Goal: Information Seeking & Learning: Find specific page/section

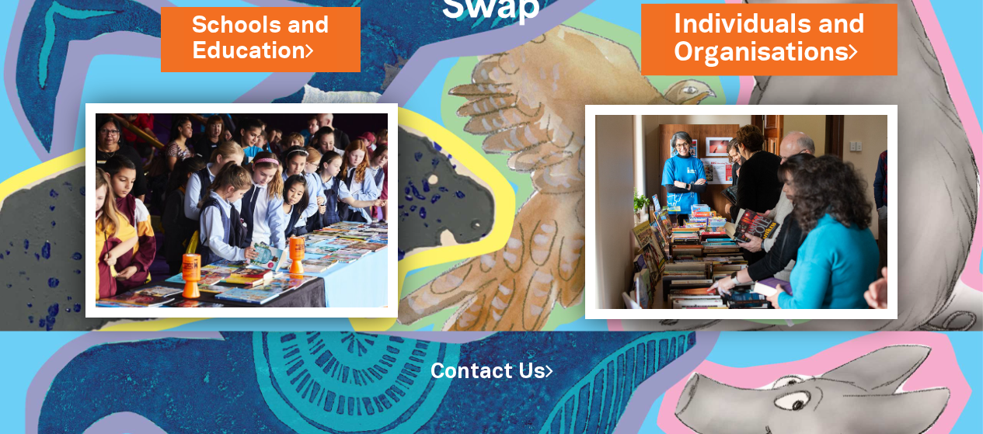
click at [778, 50] on link "Individuals and Organisations" at bounding box center [768, 38] width 191 height 65
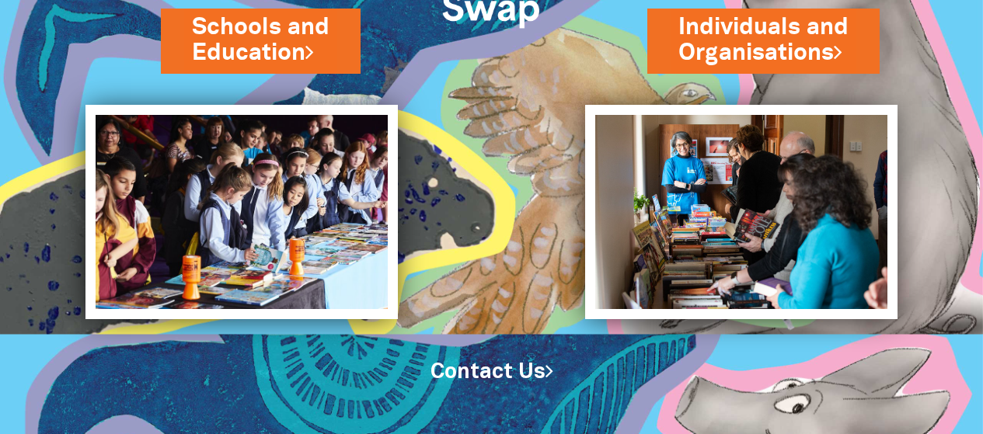
scroll to position [158, 0]
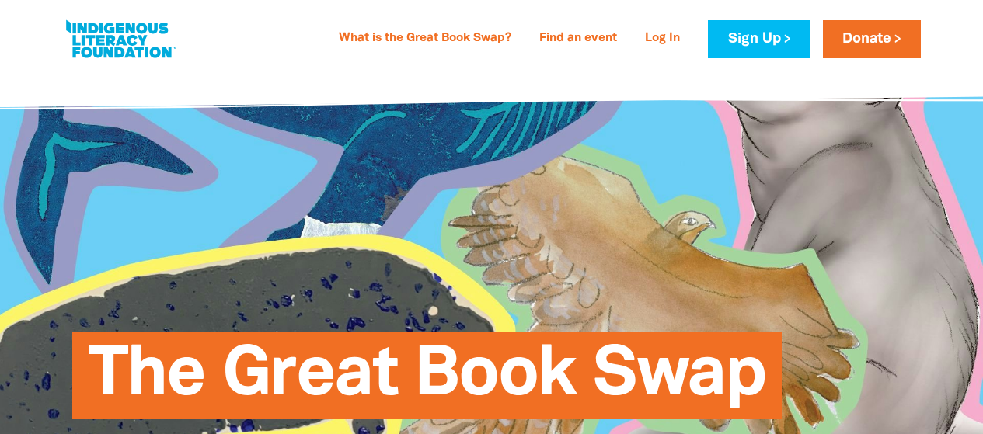
select select "AU"
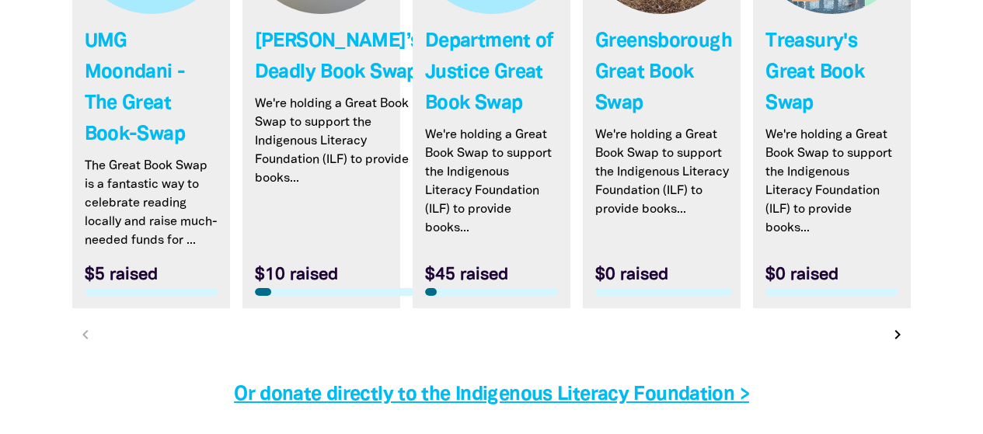
scroll to position [4894, 0]
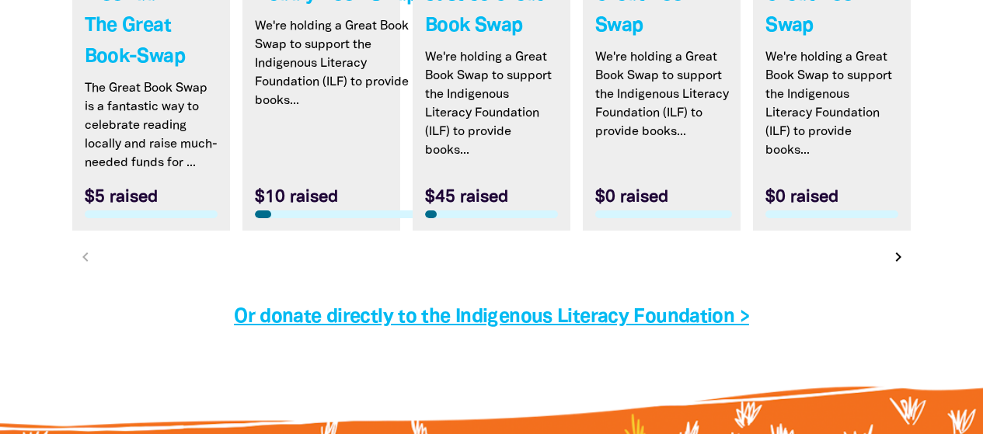
click at [898, 266] on icon "chevron_right" at bounding box center [898, 257] width 19 height 19
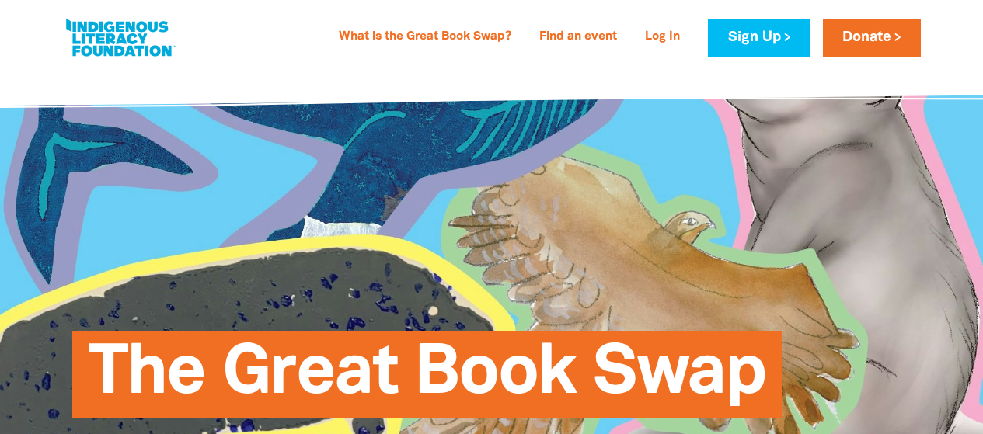
scroll to position [0, 0]
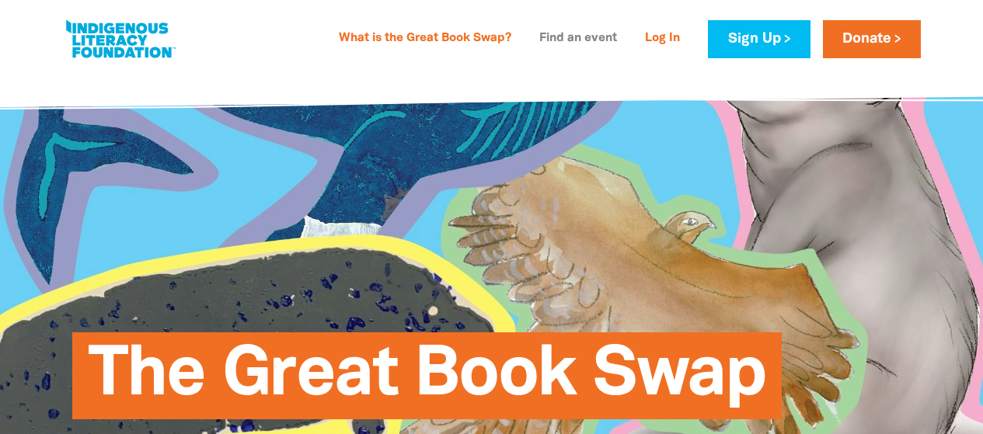
click at [577, 38] on link "Find an event" at bounding box center [578, 38] width 96 height 25
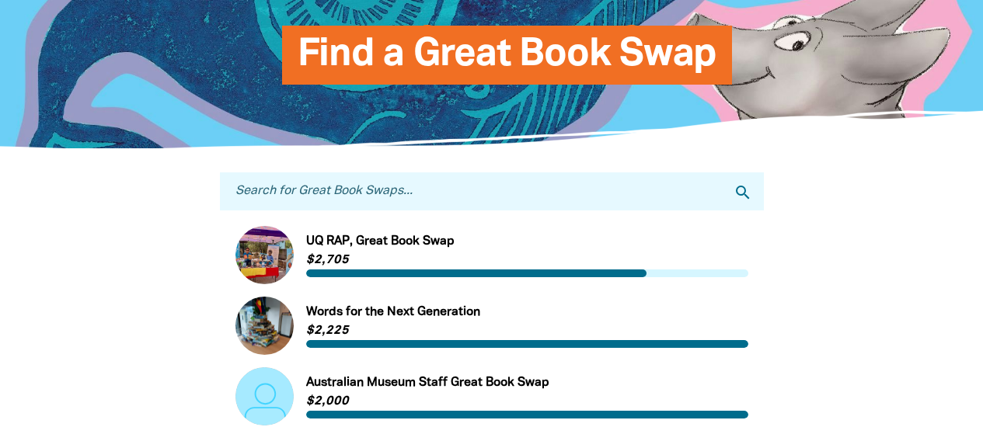
scroll to position [155, 0]
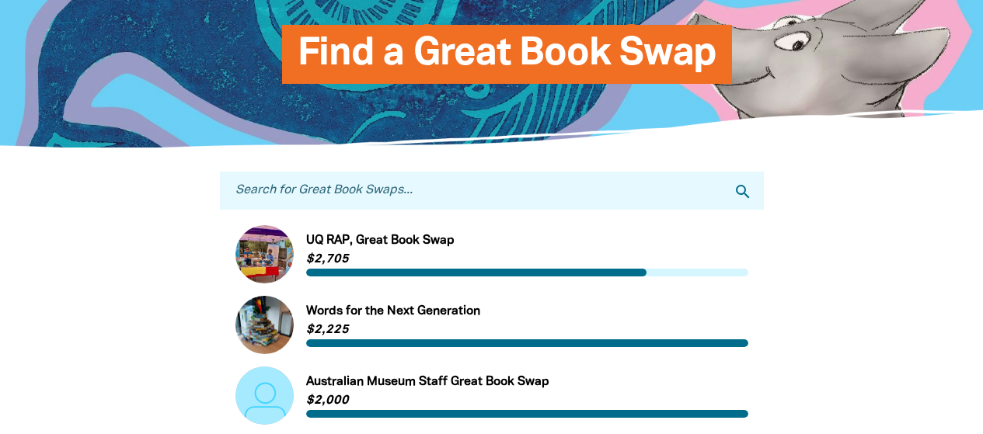
click at [445, 209] on input "Search for Great Book Swaps..." at bounding box center [492, 191] width 544 height 38
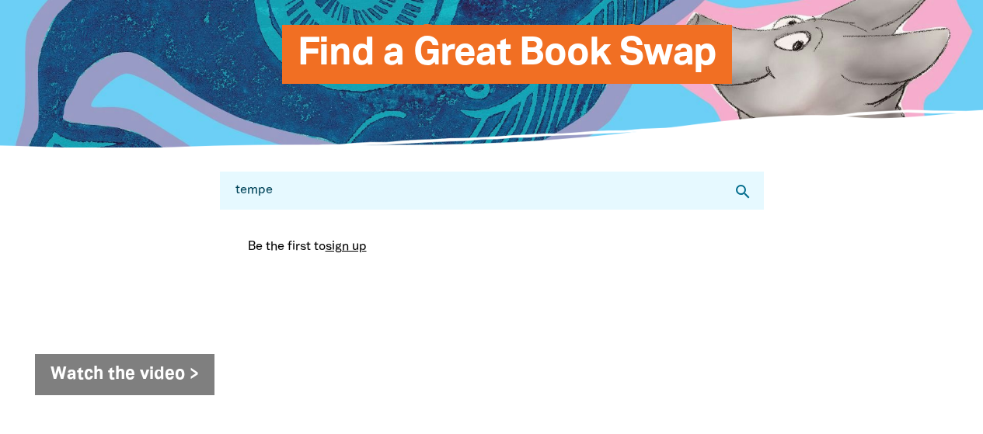
drag, startPoint x: 337, startPoint y: 197, endPoint x: 224, endPoint y: 203, distance: 113.6
click at [224, 203] on input "tempe" at bounding box center [492, 191] width 544 height 38
type input "martuwunyini"
click at [739, 196] on icon "search" at bounding box center [742, 192] width 19 height 19
click at [447, 199] on input "martuwunyini" at bounding box center [492, 191] width 544 height 38
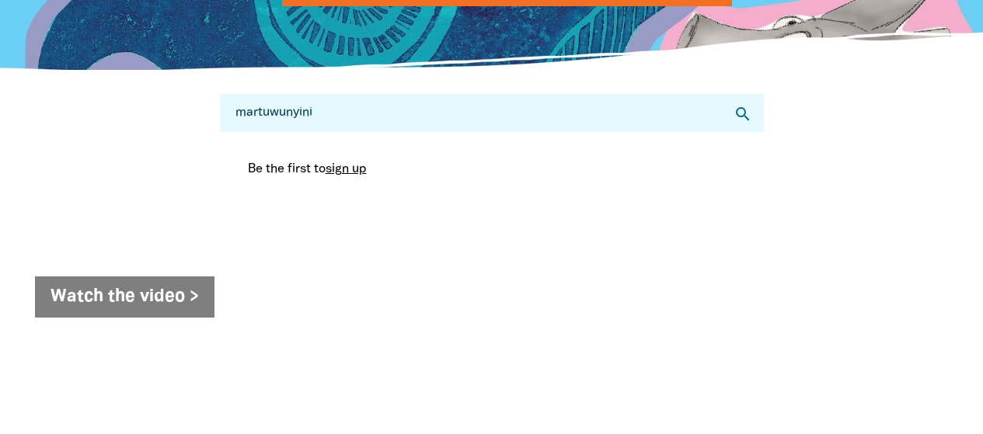
scroll to position [78, 0]
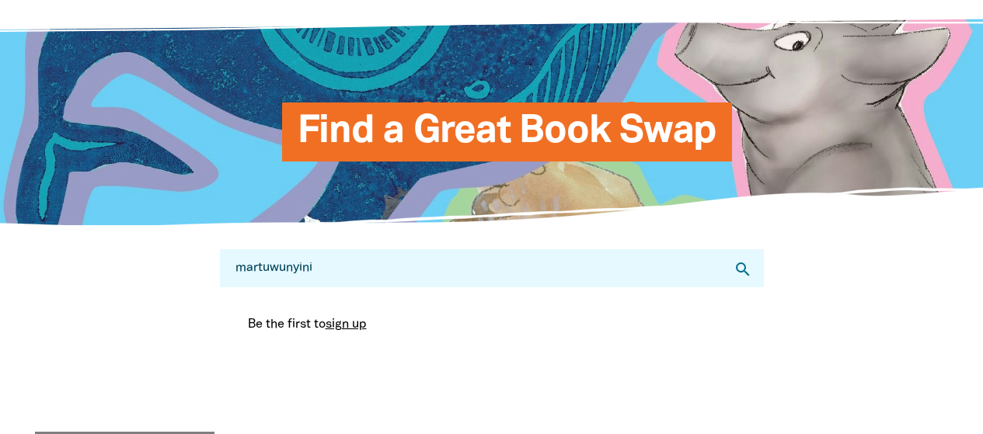
click at [516, 123] on span "Find a Great Book Swap" at bounding box center [506, 137] width 419 height 47
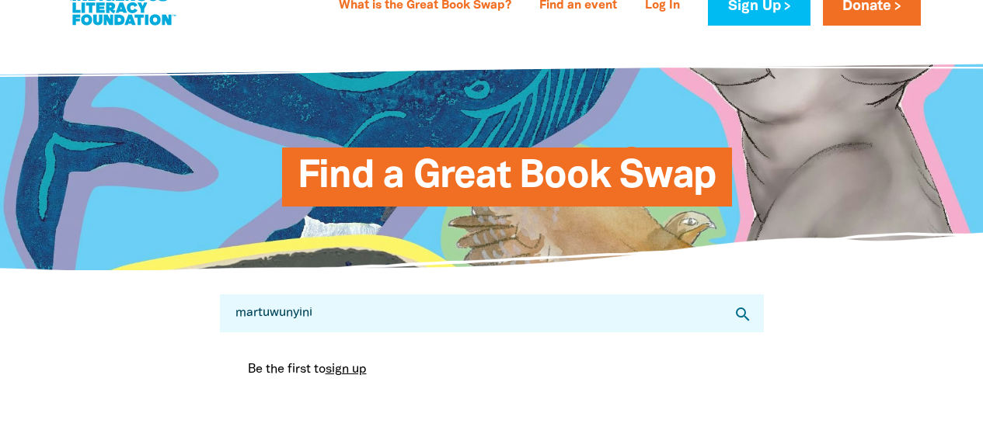
scroll to position [0, 0]
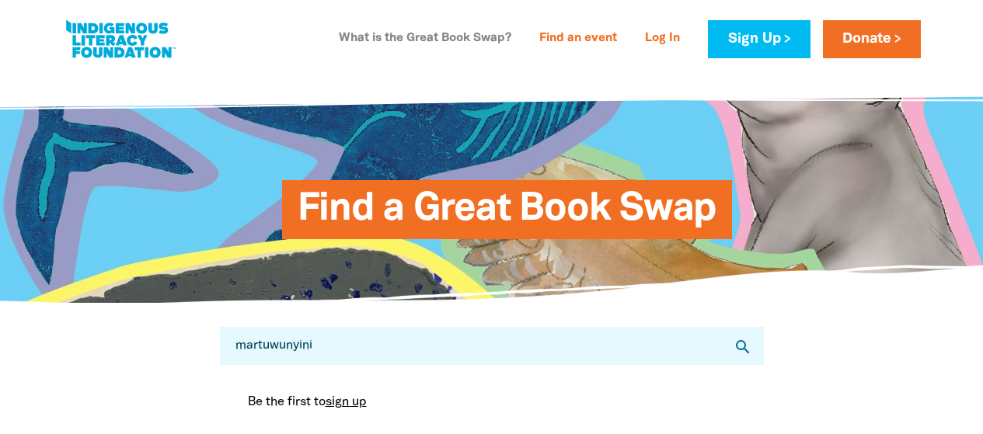
click at [472, 36] on link "What is the Great Book Swap?" at bounding box center [424, 38] width 191 height 25
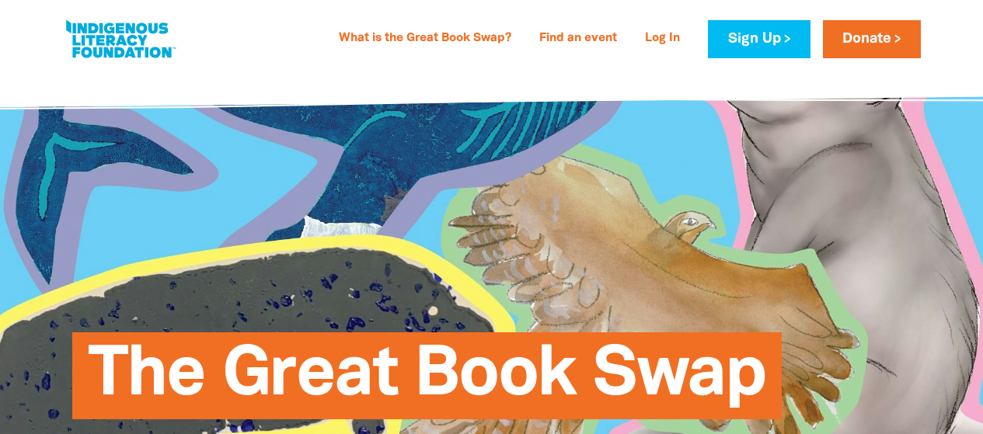
select select "AU"
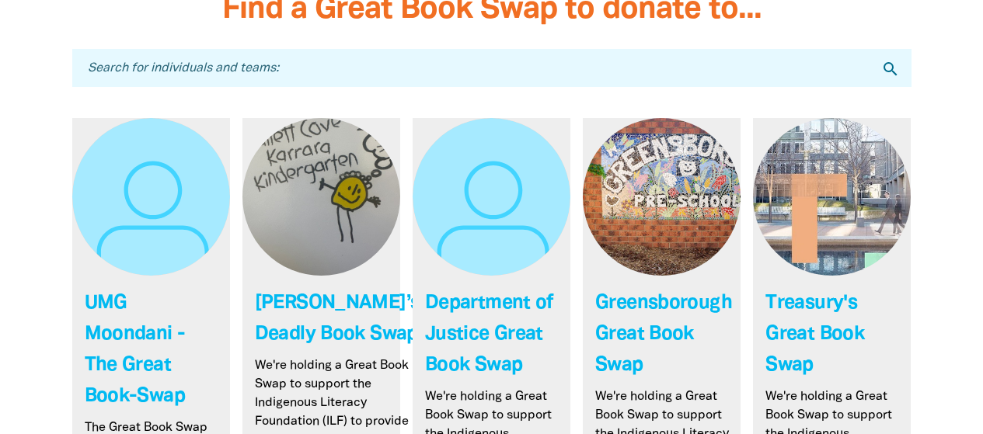
scroll to position [4555, 0]
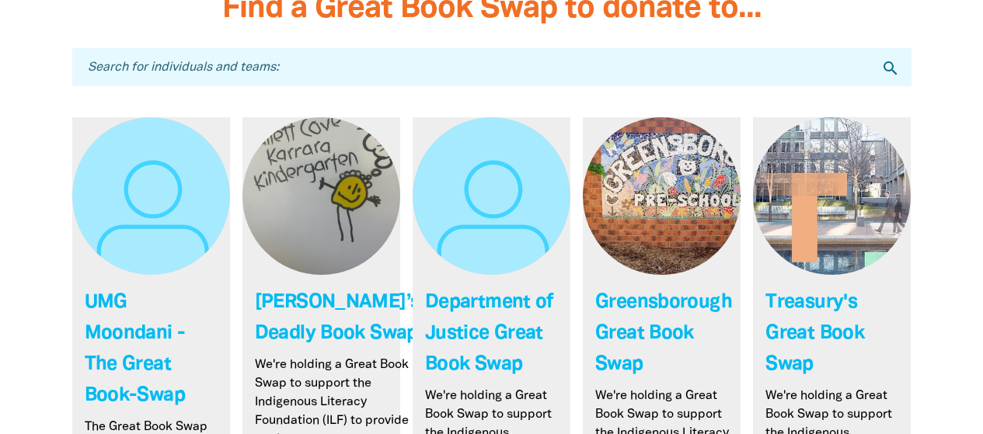
click at [350, 68] on input "Search for individuals and teams:" at bounding box center [491, 67] width 839 height 38
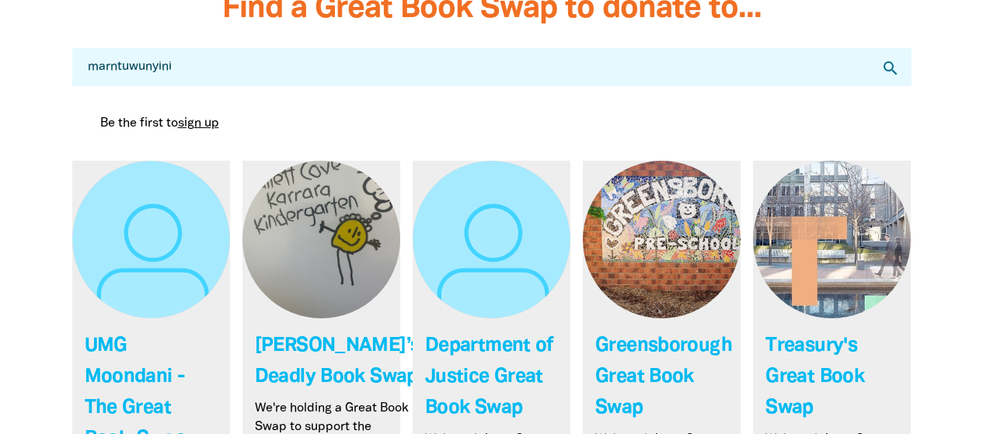
type input "marntuwunyini"
click at [886, 71] on icon "search" at bounding box center [890, 68] width 19 height 19
click at [805, 72] on input "marntuwunyini" at bounding box center [491, 67] width 839 height 38
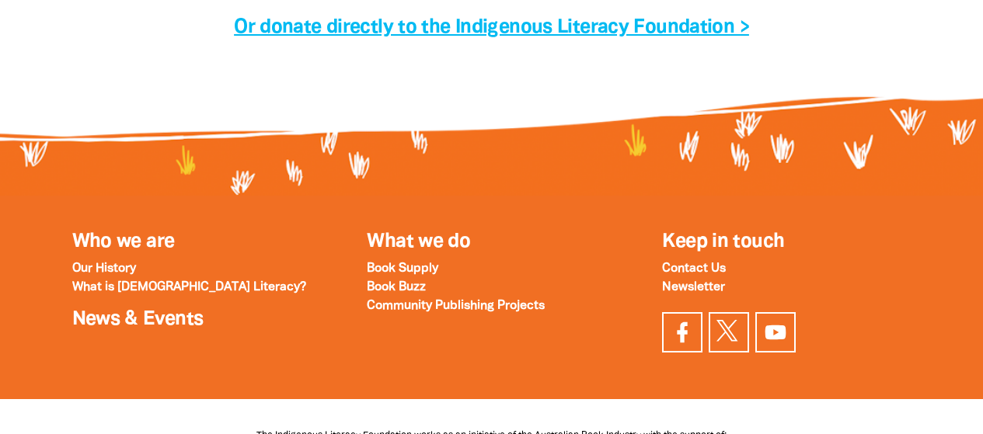
scroll to position [5254, 0]
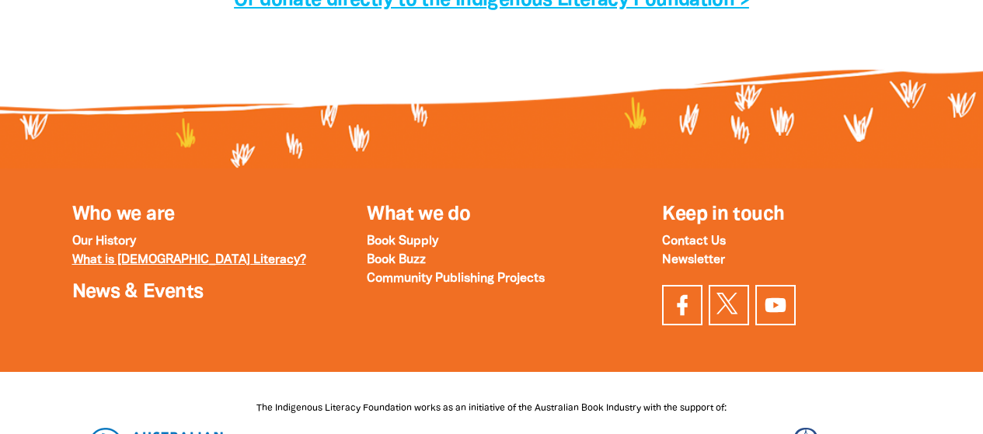
click at [104, 266] on strong "What is [DEMOGRAPHIC_DATA] Literacy?" at bounding box center [189, 260] width 234 height 11
